Goal: Find contact information: Find contact information

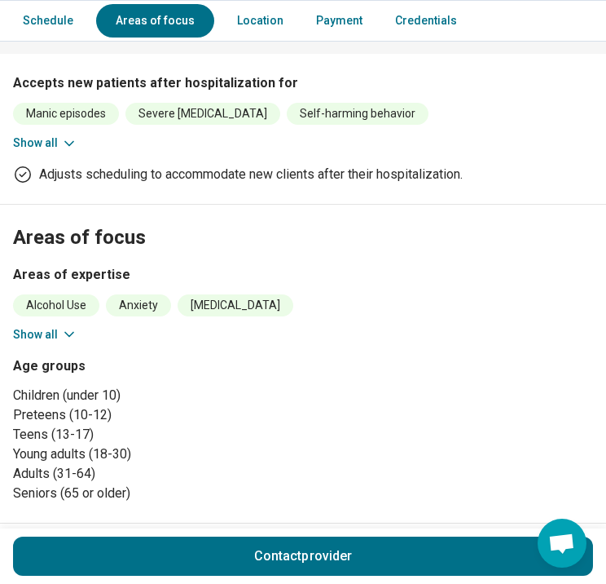
scroll to position [571, 0]
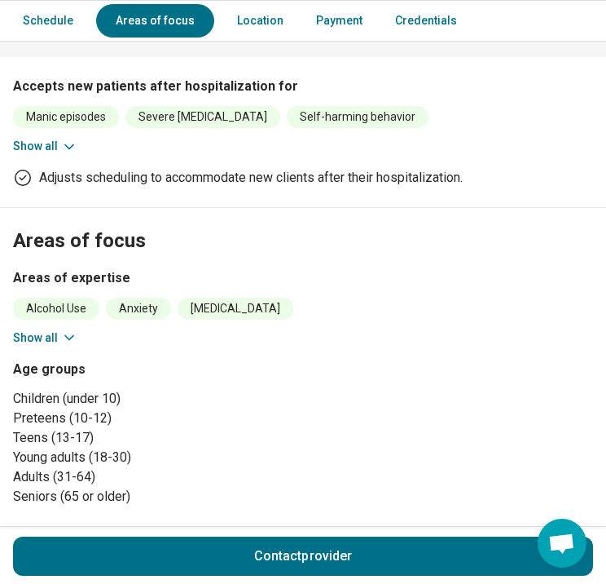
click at [61, 329] on icon at bounding box center [69, 337] width 16 height 16
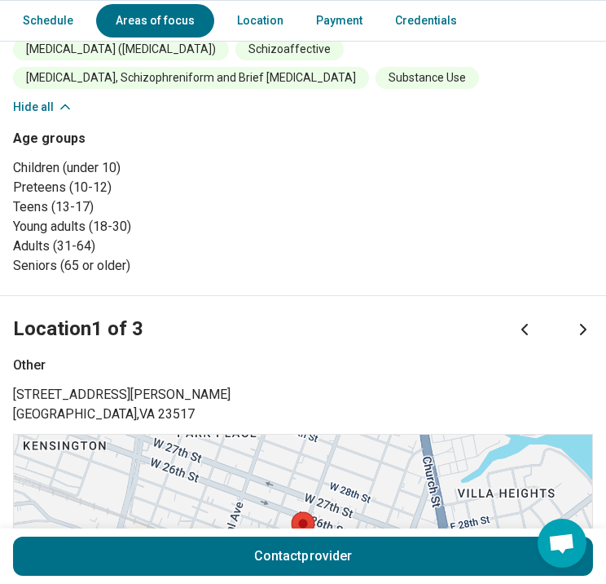
scroll to position [897, 0]
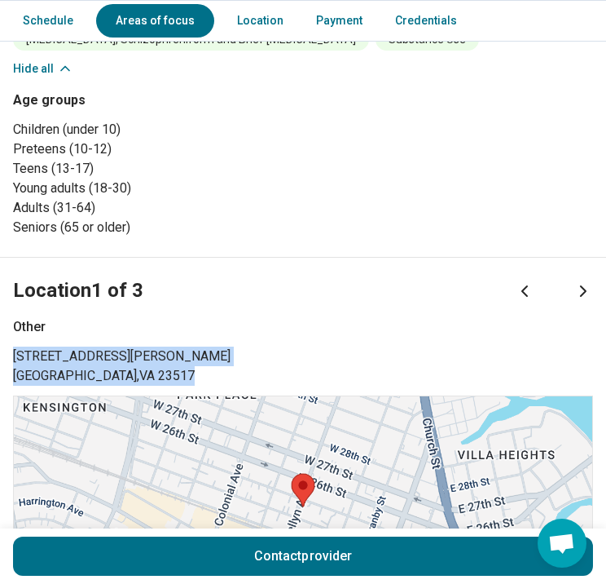
drag, startPoint x: 103, startPoint y: 381, endPoint x: 13, endPoint y: 361, distance: 91.8
click at [13, 361] on p "[STREET_ADDRESS][PERSON_NAME]" at bounding box center [303, 365] width 580 height 39
drag, startPoint x: 13, startPoint y: 361, endPoint x: 28, endPoint y: 361, distance: 14.7
copy p "[STREET_ADDRESS][PERSON_NAME]"
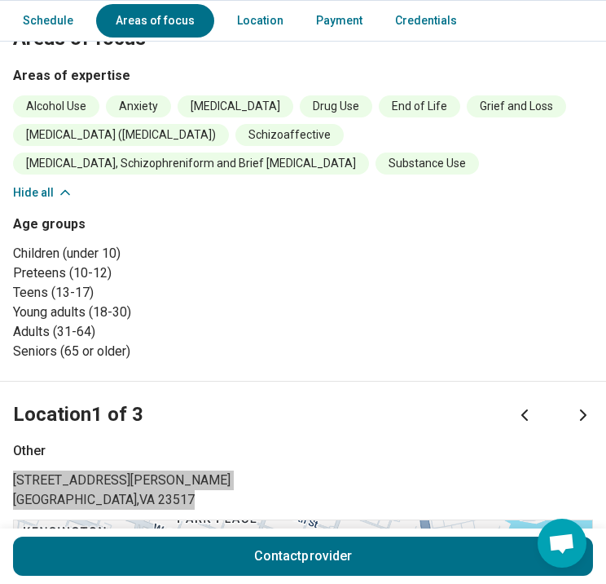
scroll to position [854, 0]
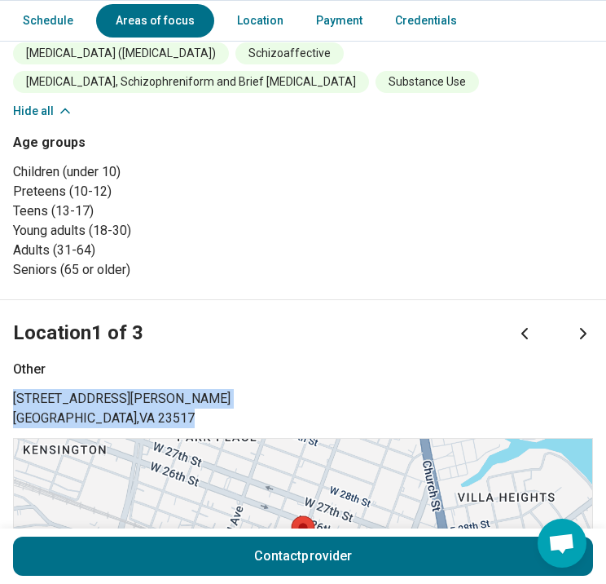
click at [593, 325] on icon at bounding box center [584, 334] width 20 height 20
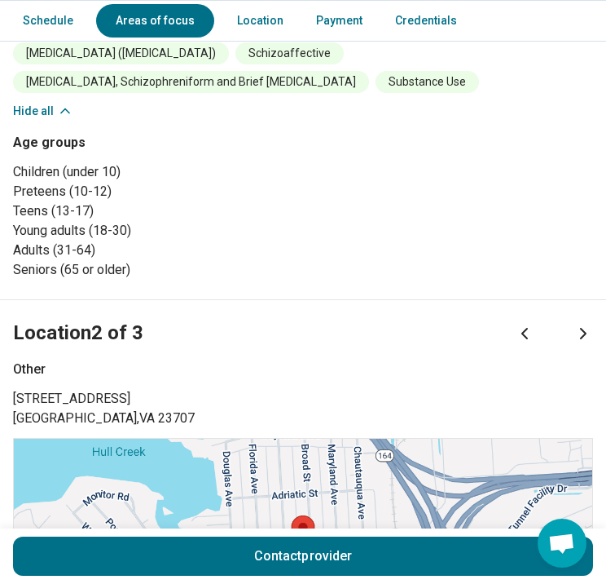
drag, startPoint x: 532, startPoint y: 336, endPoint x: 515, endPoint y: 336, distance: 17.1
click at [531, 336] on icon at bounding box center [525, 334] width 20 height 20
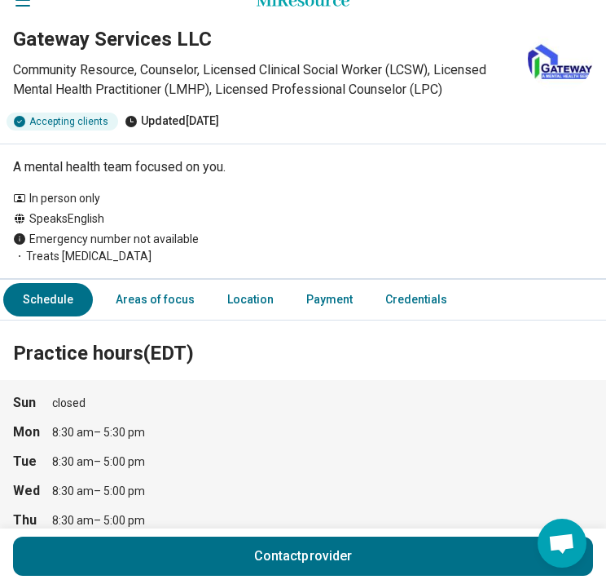
scroll to position [0, 0]
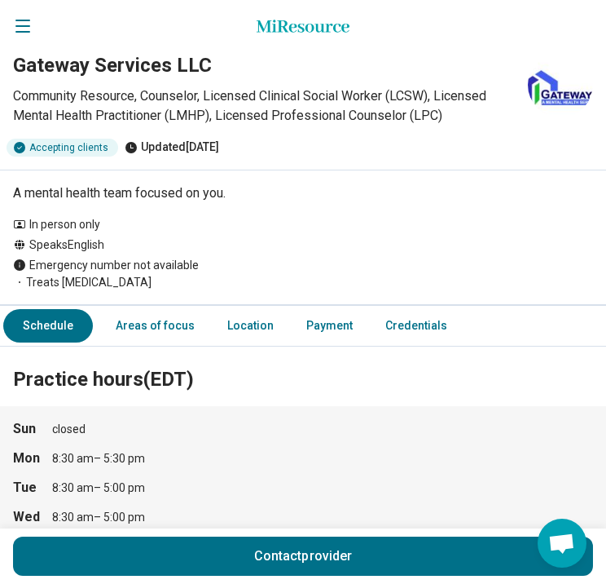
click at [30, 29] on icon "Open navigation" at bounding box center [23, 26] width 20 height 20
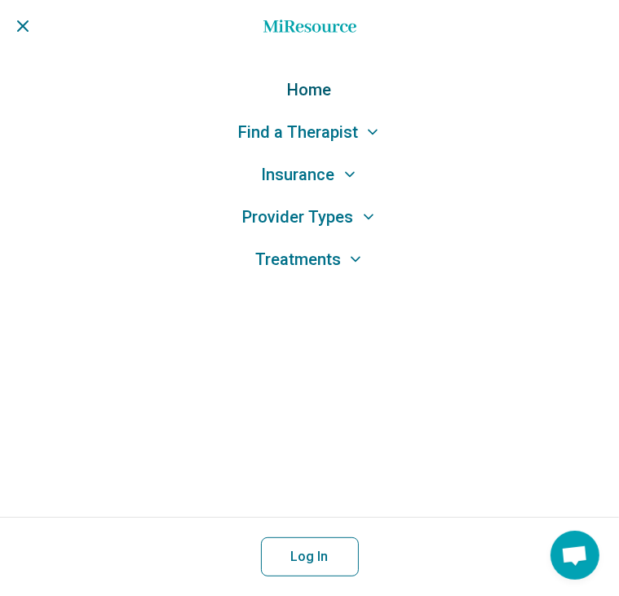
click at [303, 85] on link "Home" at bounding box center [309, 89] width 619 height 23
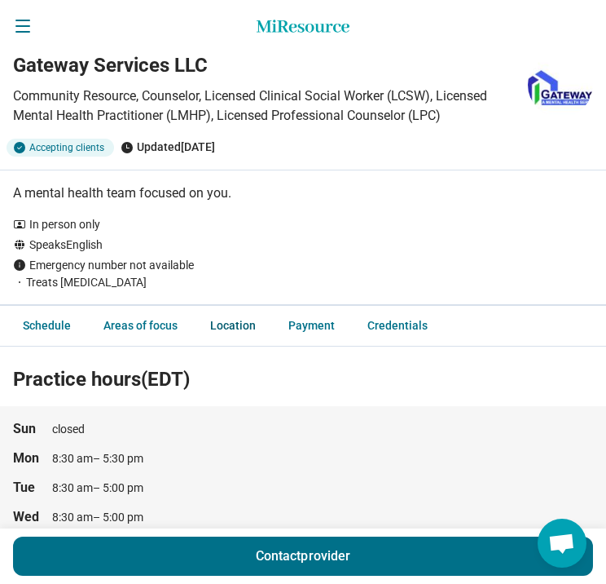
click at [248, 325] on link "Location" at bounding box center [233, 325] width 65 height 33
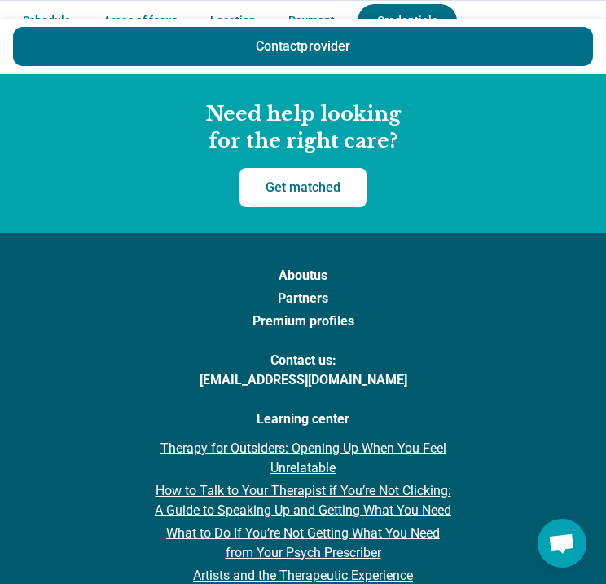
scroll to position [1930, 0]
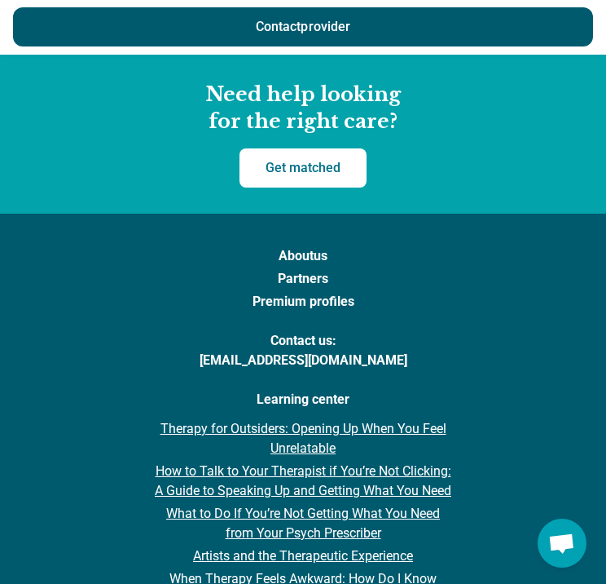
click at [338, 29] on button "Contact provider" at bounding box center [303, 26] width 580 height 39
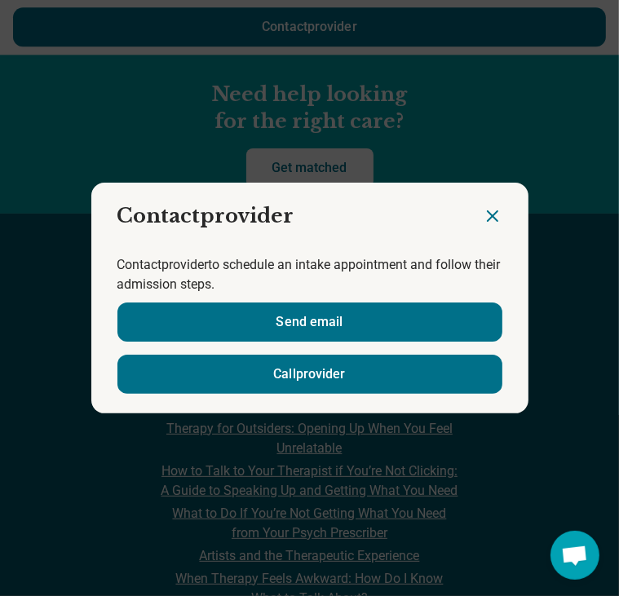
click at [490, 209] on icon "Close dialog" at bounding box center [493, 216] width 20 height 20
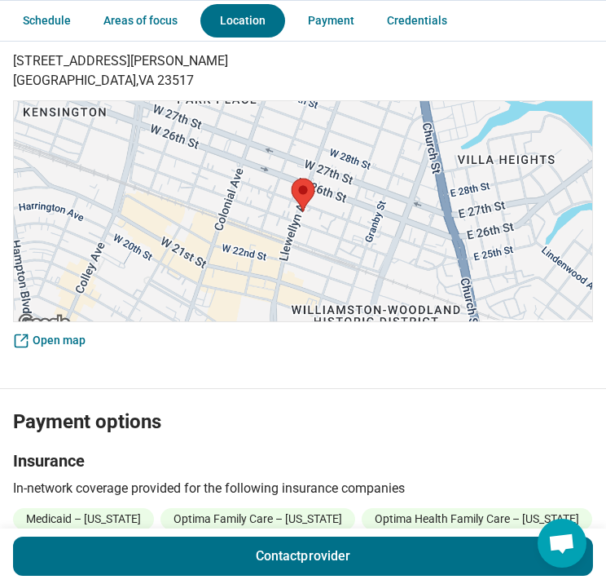
scroll to position [797, 0]
